Goal: Task Accomplishment & Management: Use online tool/utility

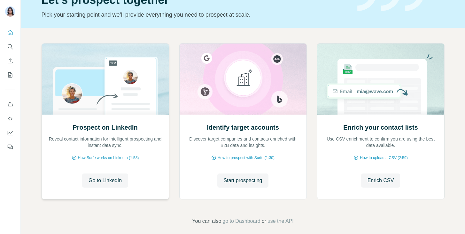
scroll to position [42, 0]
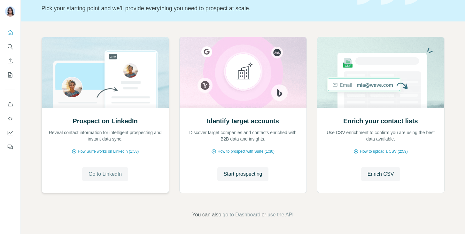
click at [111, 173] on span "Go to LinkedIn" at bounding box center [105, 174] width 33 height 8
click at [235, 172] on span "Start prospecting" at bounding box center [243, 174] width 39 height 8
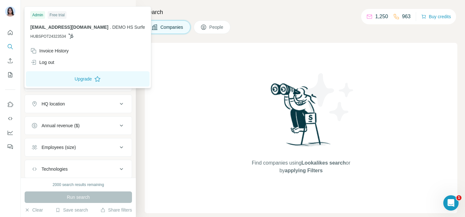
click at [16, 12] on div at bounding box center [11, 12] width 19 height 21
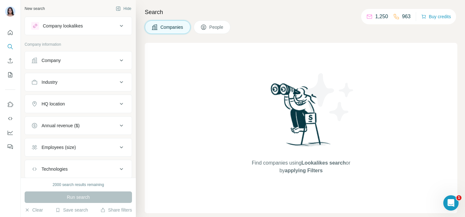
scroll to position [40, 0]
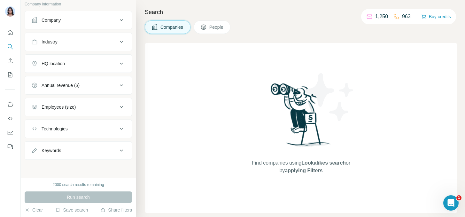
click at [58, 66] on div "HQ location" at bounding box center [53, 63] width 23 height 6
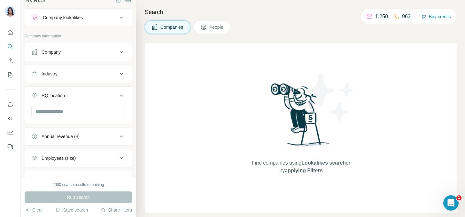
scroll to position [0, 0]
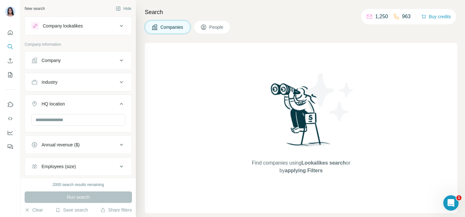
click at [66, 32] on button "Company lookalikes" at bounding box center [78, 25] width 107 height 15
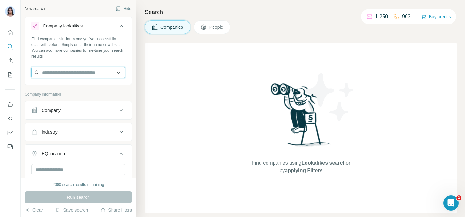
click at [72, 75] on input "text" at bounding box center [78, 73] width 94 height 12
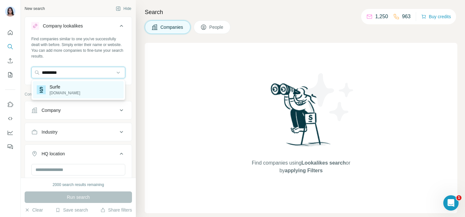
type input "*********"
click at [73, 90] on div "Surfe surfe.com" at bounding box center [78, 89] width 91 height 17
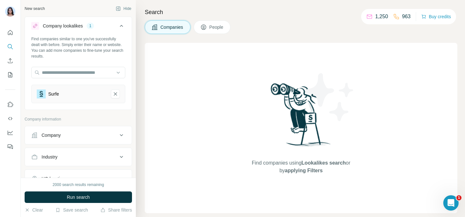
scroll to position [16, 0]
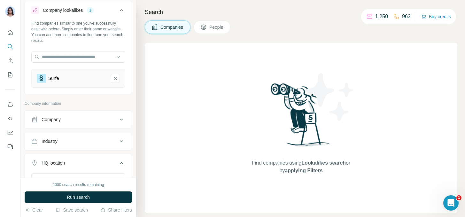
click at [73, 117] on div "Company" at bounding box center [74, 119] width 86 height 6
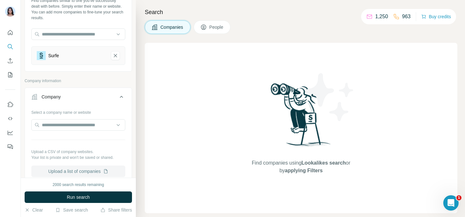
scroll to position [70, 0]
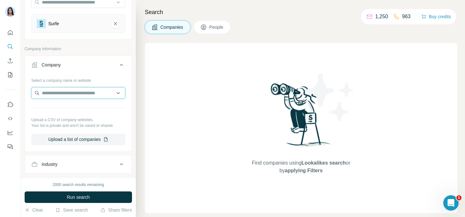
click at [60, 97] on input "text" at bounding box center [78, 93] width 94 height 12
click at [75, 60] on button "Company" at bounding box center [78, 66] width 107 height 18
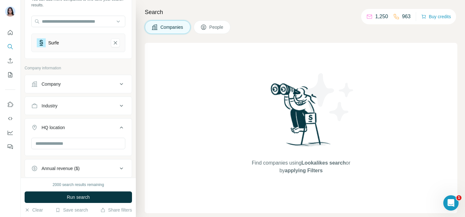
scroll to position [54, 0]
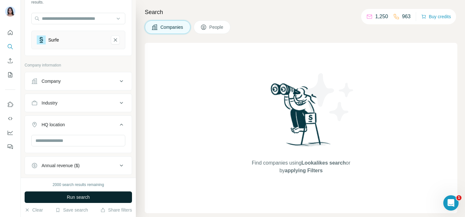
click at [84, 195] on span "Run search" at bounding box center [78, 197] width 23 height 6
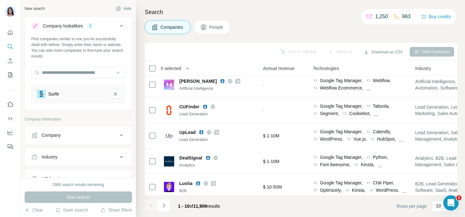
scroll to position [0, 300]
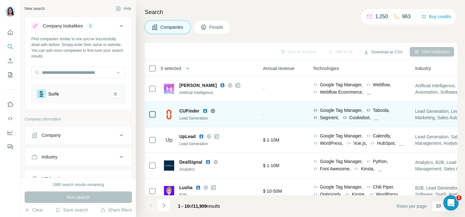
click at [153, 118] on icon at bounding box center [153, 115] width 8 height 8
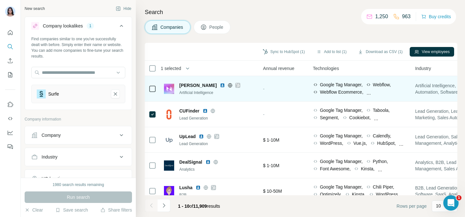
click at [151, 84] on div at bounding box center [153, 89] width 8 height 18
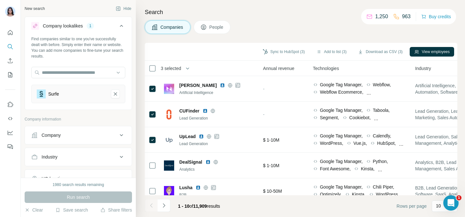
click at [206, 27] on icon at bounding box center [203, 27] width 5 height 5
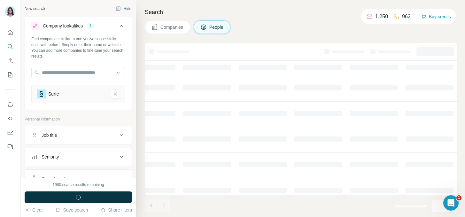
scroll to position [0, 240]
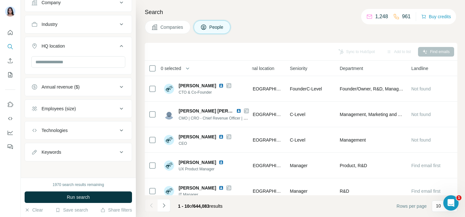
scroll to position [234, 0]
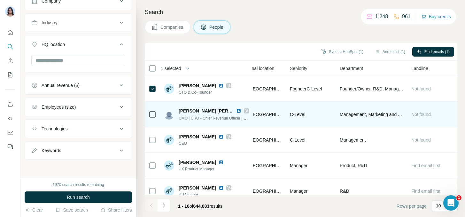
click at [153, 119] on div at bounding box center [153, 114] width 8 height 18
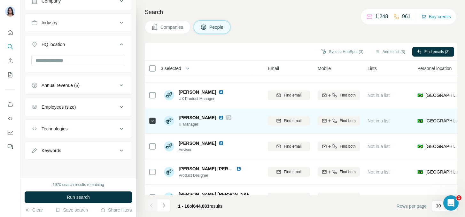
scroll to position [72, 60]
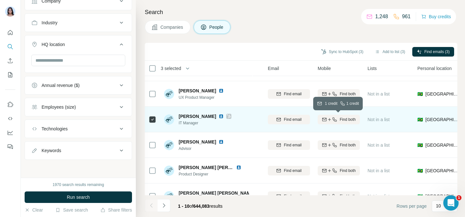
click at [330, 120] on icon "button" at bounding box center [329, 119] width 5 height 5
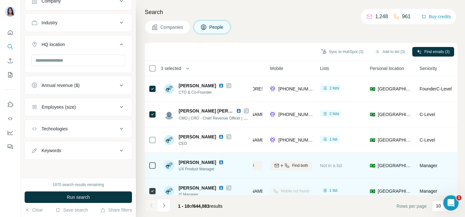
scroll to position [0, 79]
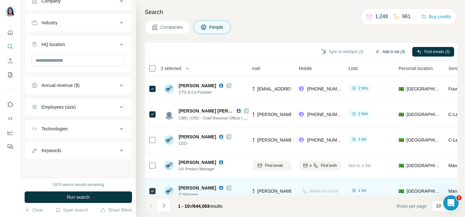
click at [393, 51] on button "Add to list (3)" at bounding box center [389, 52] width 39 height 10
click at [391, 53] on button "Add to list (3)" at bounding box center [389, 52] width 39 height 10
click at [391, 51] on button "Add to list (3)" at bounding box center [389, 52] width 39 height 10
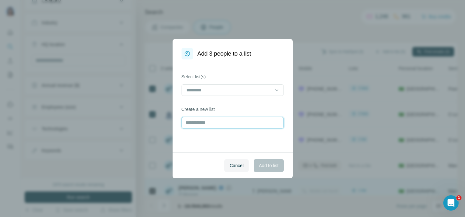
click at [226, 128] on input "text" at bounding box center [232, 123] width 102 height 12
type input "********"
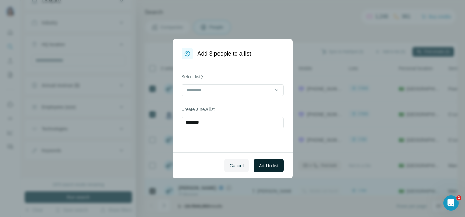
click at [277, 164] on span "Add to list" at bounding box center [268, 165] width 19 height 6
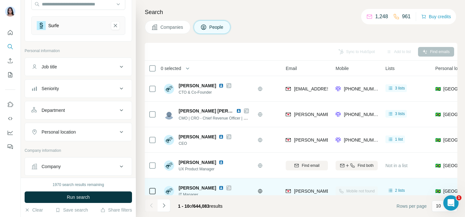
scroll to position [0, 0]
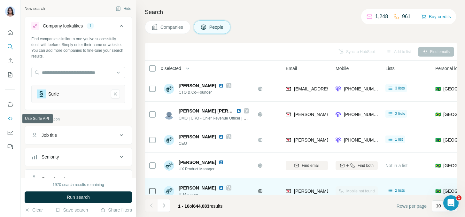
click at [11, 119] on icon "Use Surfe API" at bounding box center [10, 118] width 6 height 6
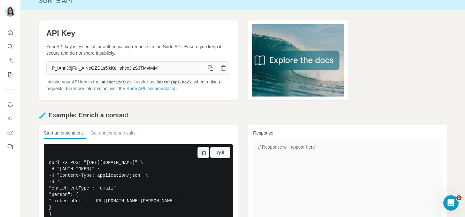
scroll to position [10, 0]
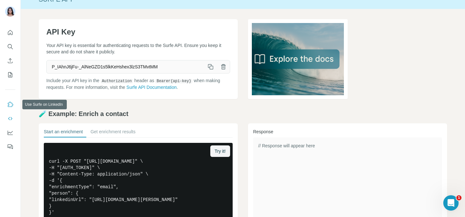
click at [7, 105] on icon "Use Surfe on LinkedIn" at bounding box center [10, 104] width 6 height 6
click at [28, 132] on div "API Key Your API key is essential for authenticating requests to the Surfe API.…" at bounding box center [243, 160] width 444 height 303
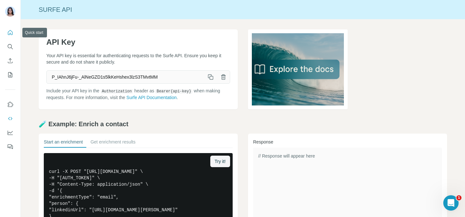
click at [13, 36] on button "Quick start" at bounding box center [10, 33] width 10 height 12
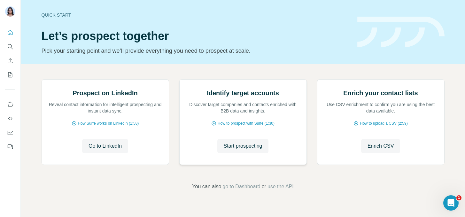
scroll to position [14, 0]
click at [238, 150] on span "Start prospecting" at bounding box center [243, 146] width 39 height 8
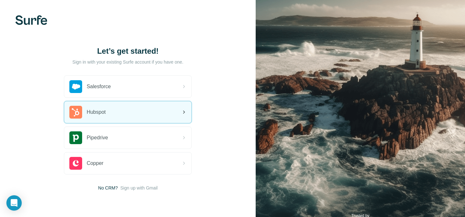
click at [162, 106] on div "Hubspot" at bounding box center [127, 112] width 127 height 22
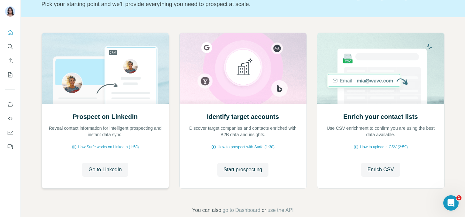
scroll to position [50, 0]
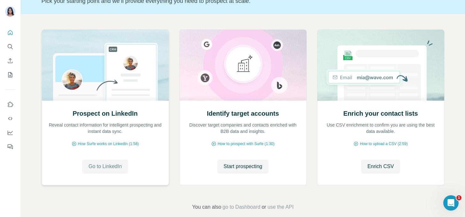
click at [99, 166] on span "Go to LinkedIn" at bounding box center [105, 167] width 33 height 8
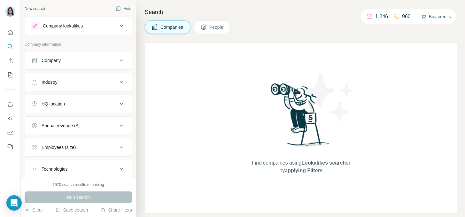
click at [434, 16] on button "Buy credits" at bounding box center [436, 16] width 30 height 9
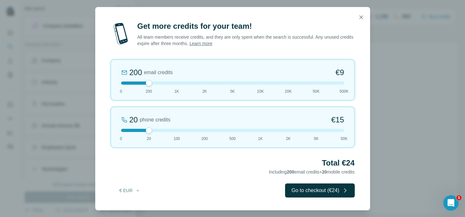
click at [178, 85] on div "200 email credits €9 0 200 1K 2K 5K 10K 20K 50K 500K" at bounding box center [233, 79] width 244 height 41
click at [147, 83] on div at bounding box center [232, 82] width 223 height 3
click at [205, 129] on div at bounding box center [232, 130] width 223 height 3
click at [144, 132] on div "200 phone credits 5% Discount €137 0 20 100 200 500 1K 2K 5K 50K" at bounding box center [233, 127] width 244 height 41
click at [363, 19] on icon "button" at bounding box center [361, 17] width 6 height 6
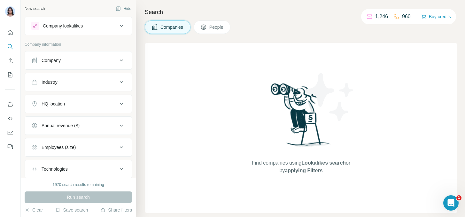
click at [110, 60] on div "Company" at bounding box center [74, 60] width 86 height 6
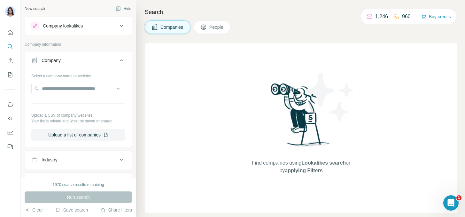
click at [75, 15] on div "New search Hide Company lookalikes Company information Company Select a company…" at bounding box center [78, 89] width 115 height 178
click at [75, 23] on div "Company lookalikes" at bounding box center [63, 26] width 40 height 6
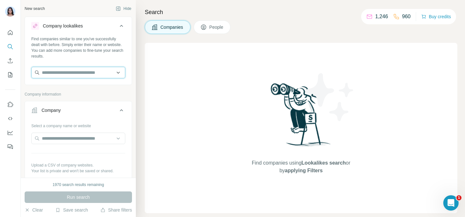
click at [70, 71] on input "text" at bounding box center [78, 73] width 94 height 12
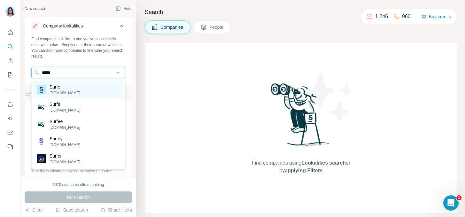
type input "*****"
click at [65, 84] on p "Surfe" at bounding box center [65, 87] width 31 height 6
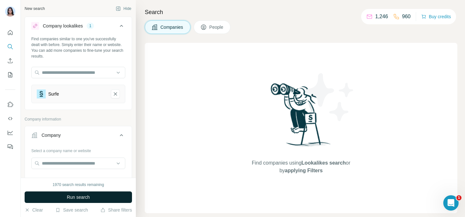
click at [118, 200] on button "Run search" at bounding box center [78, 197] width 107 height 12
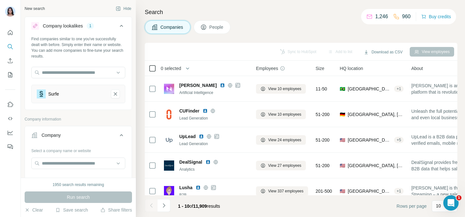
click at [156, 67] on icon at bounding box center [153, 69] width 8 height 8
click at [440, 53] on button "View employees" at bounding box center [432, 52] width 44 height 10
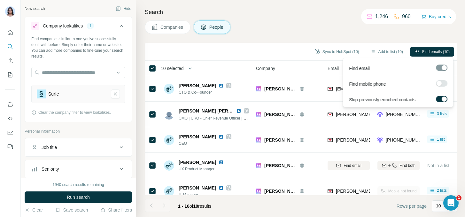
click at [442, 84] on label at bounding box center [442, 83] width 12 height 6
click at [443, 85] on div at bounding box center [444, 83] width 5 height 5
click at [441, 82] on div at bounding box center [438, 83] width 5 height 5
click at [443, 85] on div at bounding box center [444, 83] width 5 height 5
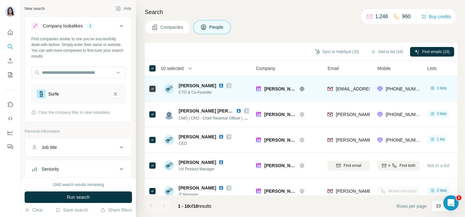
scroll to position [6, 21]
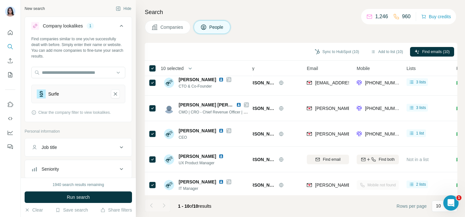
click at [345, 13] on h4 "Search" at bounding box center [301, 12] width 312 height 9
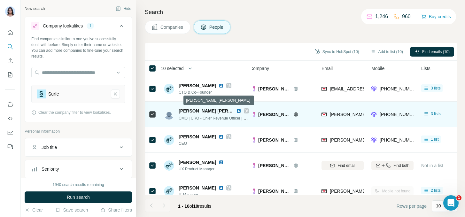
scroll to position [0, 0]
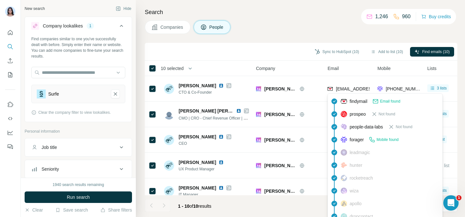
click at [343, 204] on img at bounding box center [344, 203] width 6 height 6
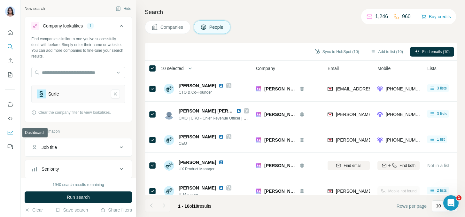
click at [7, 136] on button "Dashboard" at bounding box center [10, 133] width 10 height 12
click at [181, 29] on span "Companies" at bounding box center [171, 27] width 23 height 6
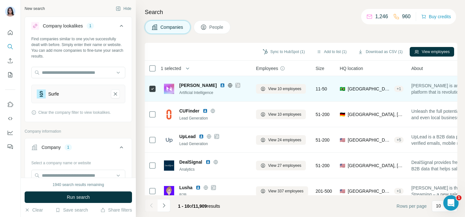
click at [195, 92] on div "Artificial Intelligence" at bounding box center [213, 93] width 69 height 6
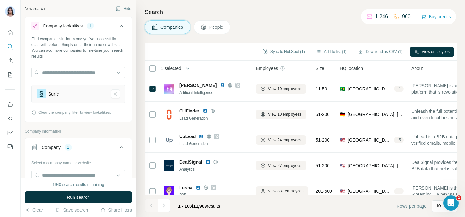
click at [22, 144] on div "New search Hide Company lookalikes 1 Find companies similar to one you've succe…" at bounding box center [78, 89] width 115 height 178
click at [155, 50] on div "Sync to HubSpot (1) Add to list (1) Download as CSV (1) View employees" at bounding box center [301, 51] width 306 height 11
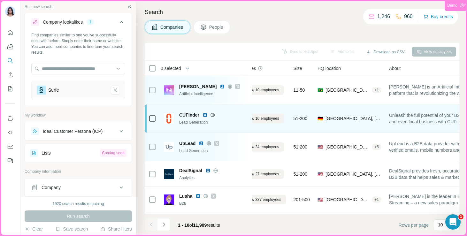
scroll to position [0, 29]
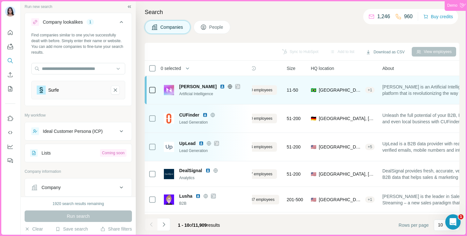
click at [191, 87] on span "[PERSON_NAME]" at bounding box center [197, 86] width 37 height 6
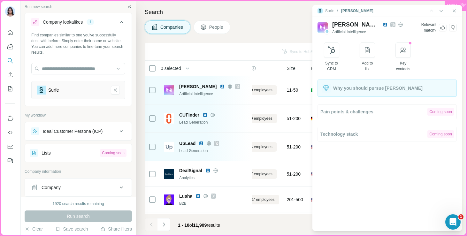
click at [261, 49] on div "Sync to HubSpot Add to list Download as CSV View employees" at bounding box center [302, 51] width 308 height 11
